Goal: Transaction & Acquisition: Purchase product/service

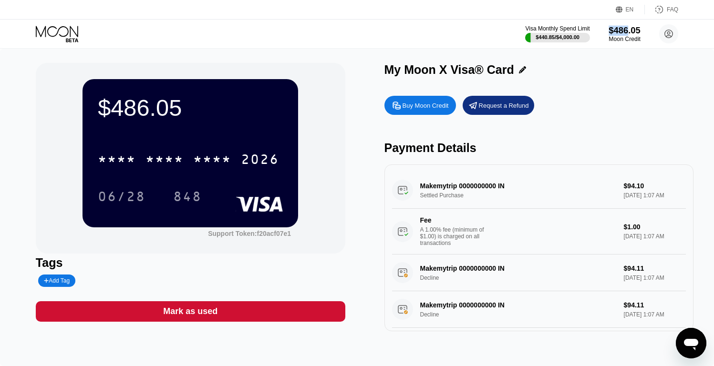
click at [626, 28] on div "Visa Monthly Spend Limit $440.85 / $4,000.00 $486.05 Moon Credit [PERSON_NAME][…" at bounding box center [601, 33] width 153 height 19
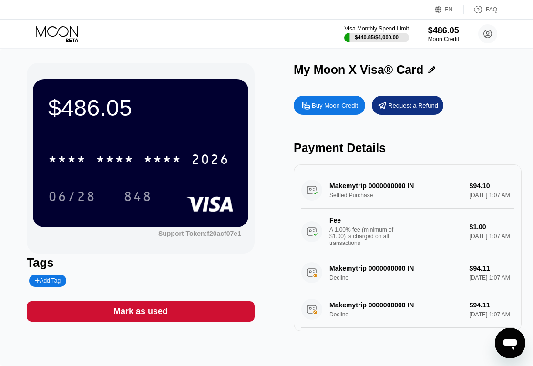
click at [319, 102] on div "Buy Moon Credit" at bounding box center [335, 106] width 46 height 8
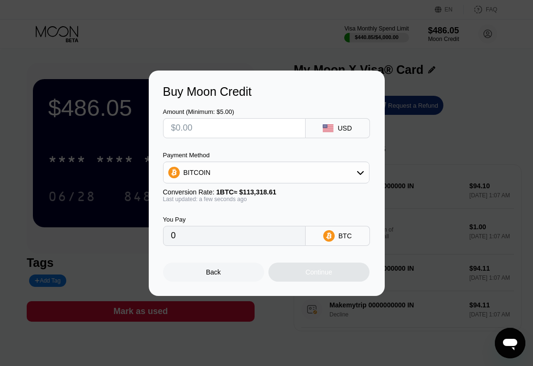
click at [207, 124] on input "text" at bounding box center [234, 128] width 126 height 19
type input "$5"
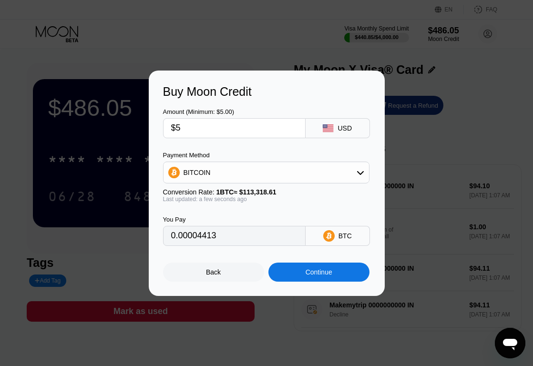
type input "0.00004413"
type input "$50"
type input "0.00044124"
type input "$500"
type input "0.00441234"
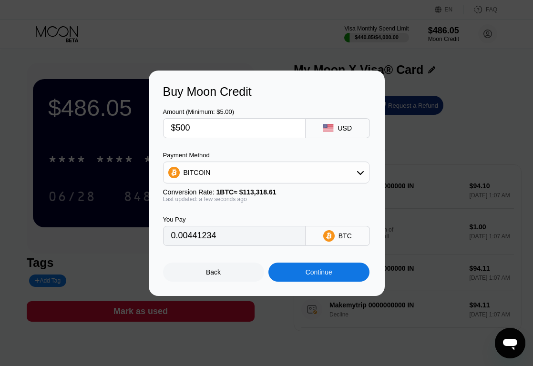
type input "$500"
click at [247, 178] on div "BITCOIN" at bounding box center [267, 172] width 206 height 19
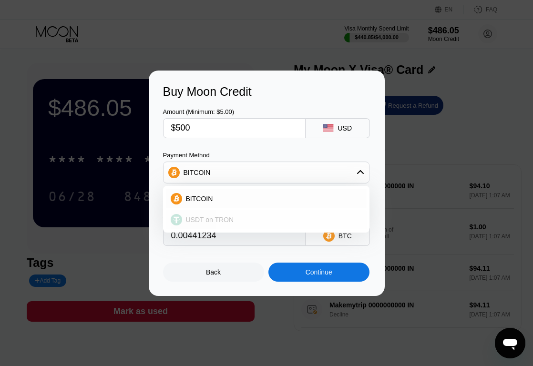
click at [251, 217] on div "USDT on TRON" at bounding box center [272, 220] width 180 height 8
type input "505.05"
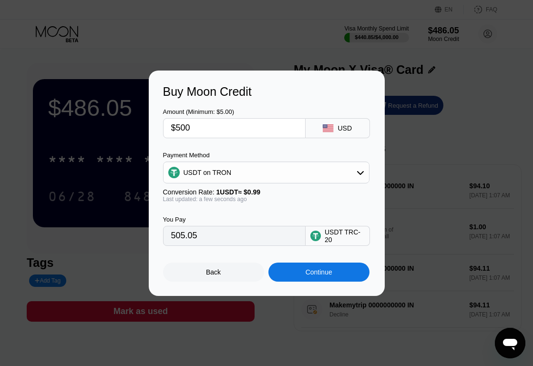
click at [321, 276] on div "Continue" at bounding box center [319, 272] width 101 height 19
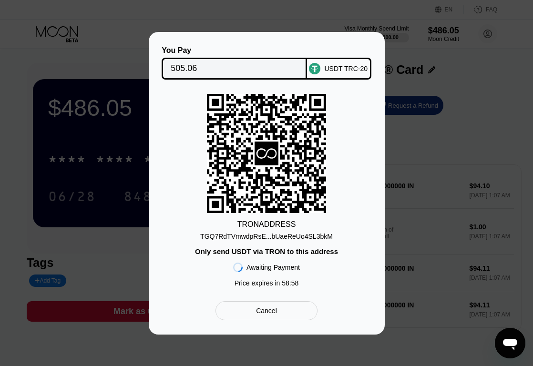
click at [286, 241] on div "TRON ADDRESS TGQ7RdTVmwdpRsE...bUaeReUo4SL3bkM Only send USDT via TRON to this …" at bounding box center [266, 193] width 207 height 198
click at [285, 69] on input "505.06" at bounding box center [234, 68] width 127 height 19
click at [288, 238] on div "TGQ7RdTVmwdpRsE...bUaeReUo4SL3bkM" at bounding box center [266, 237] width 133 height 8
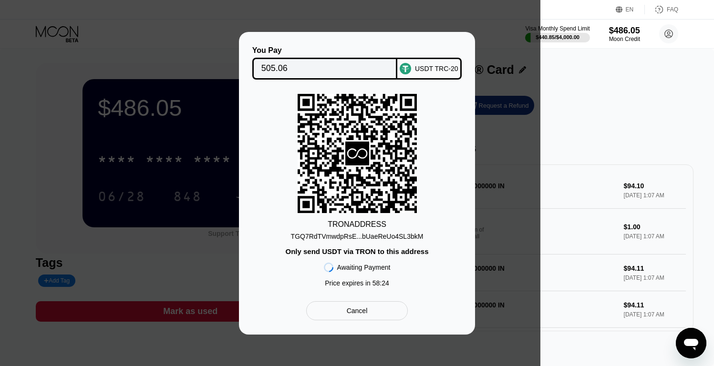
click at [634, 103] on div "You Pay 505.06 USDT TRC-20 TRON ADDRESS TGQ7RdTVmwdpRsE...bUaeReUo4SL3bkM Only …" at bounding box center [357, 183] width 714 height 303
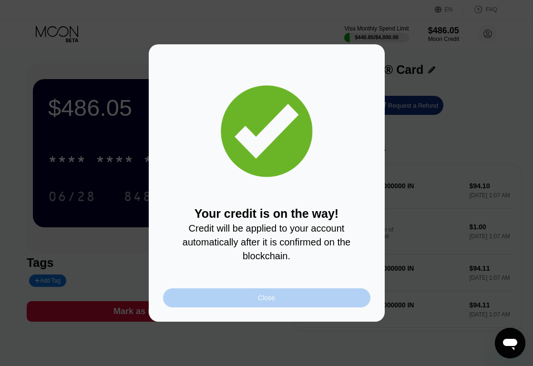
click at [279, 304] on div "Close" at bounding box center [266, 298] width 207 height 19
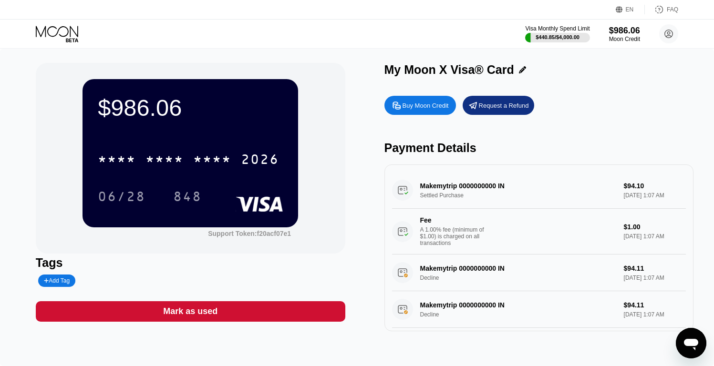
scroll to position [6, 0]
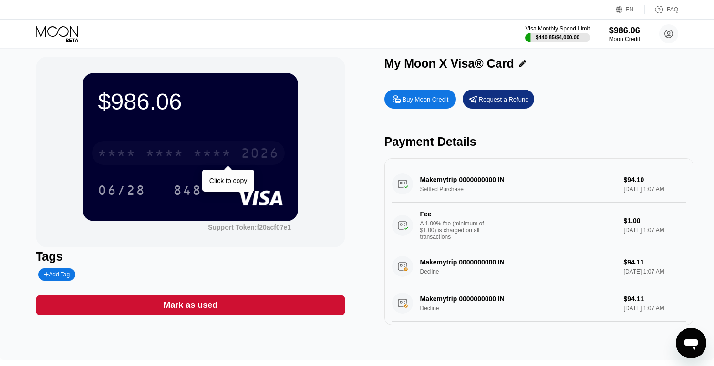
click at [211, 154] on div "* * * *" at bounding box center [212, 154] width 38 height 15
